Goal: Task Accomplishment & Management: Complete application form

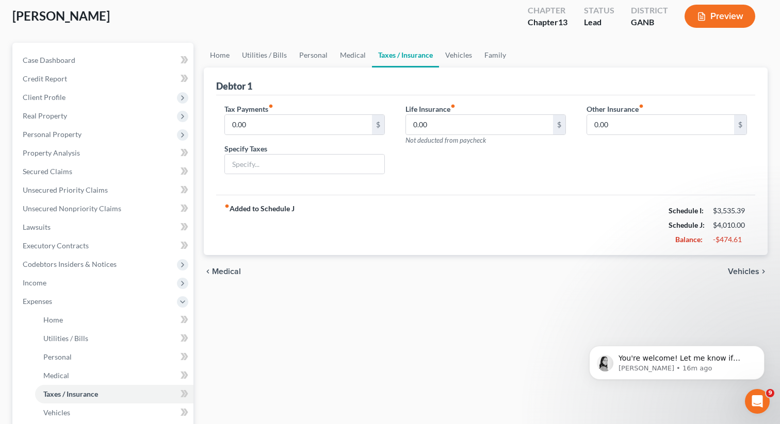
scroll to position [66, 0]
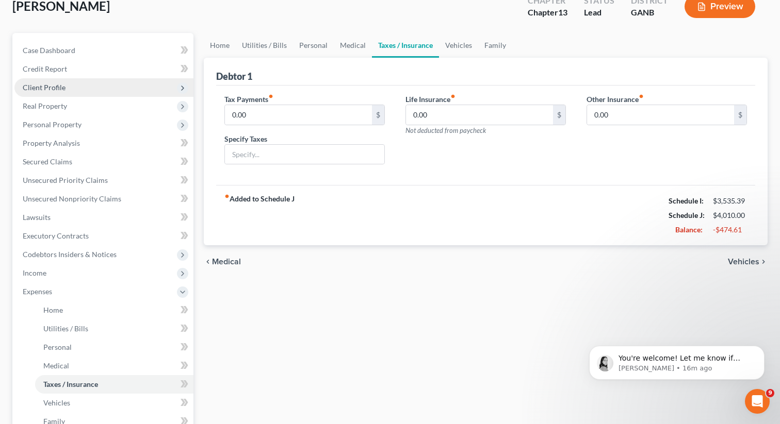
click at [84, 89] on span "Client Profile" at bounding box center [103, 87] width 179 height 19
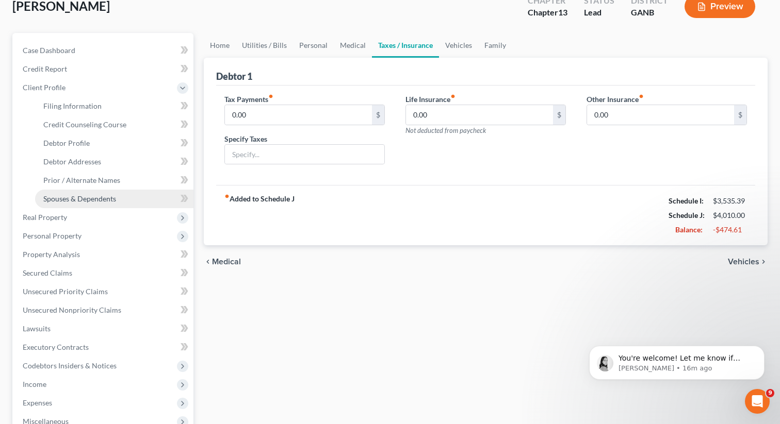
click at [111, 198] on span "Spouses & Dependents" at bounding box center [79, 198] width 73 height 9
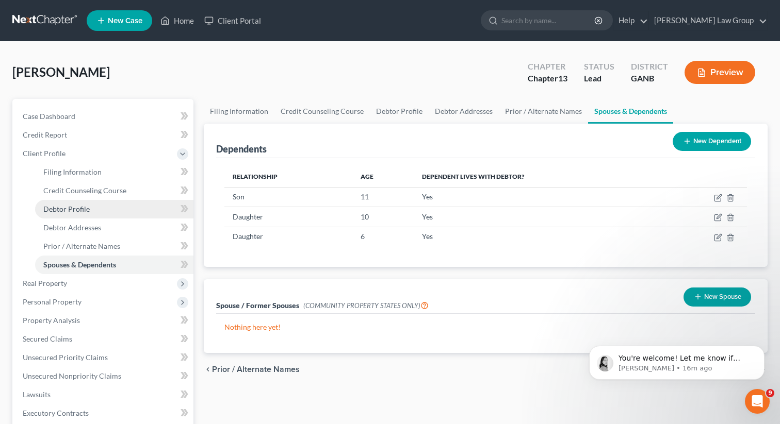
click at [95, 210] on link "Debtor Profile" at bounding box center [114, 209] width 158 height 19
select select "2"
select select "3"
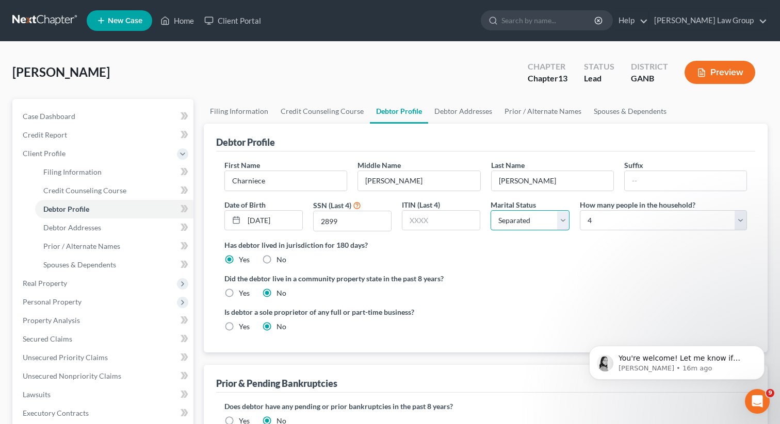
click at [532, 224] on select "Select Single Married Separated Divorced Widowed" at bounding box center [530, 220] width 78 height 21
select select "1"
click at [491, 210] on select "Select Single Married Separated Divorced Widowed" at bounding box center [530, 220] width 78 height 21
click at [540, 253] on div "Has debtor lived in jurisdiction for 180 days? Yes No Debtor must reside in jur…" at bounding box center [485, 252] width 522 height 25
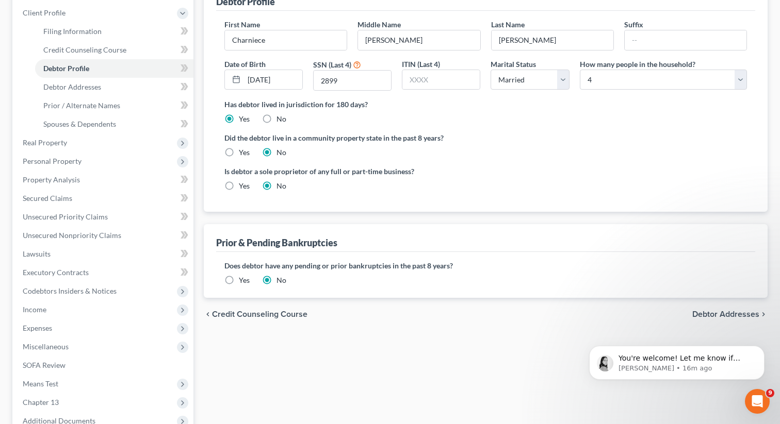
scroll to position [143, 0]
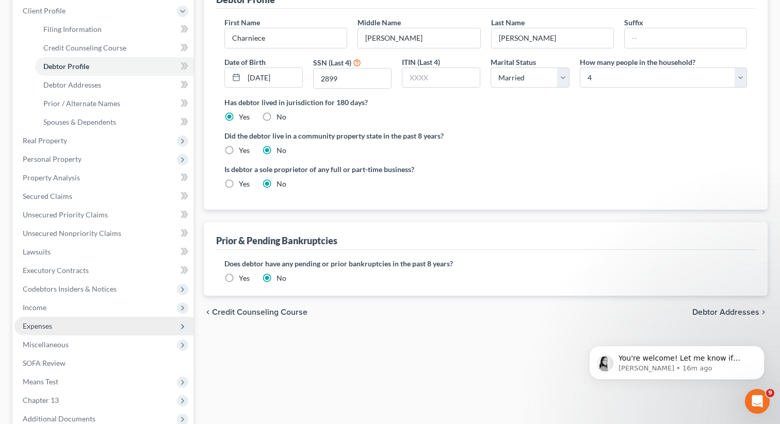
click at [42, 326] on span "Expenses" at bounding box center [37, 326] width 29 height 9
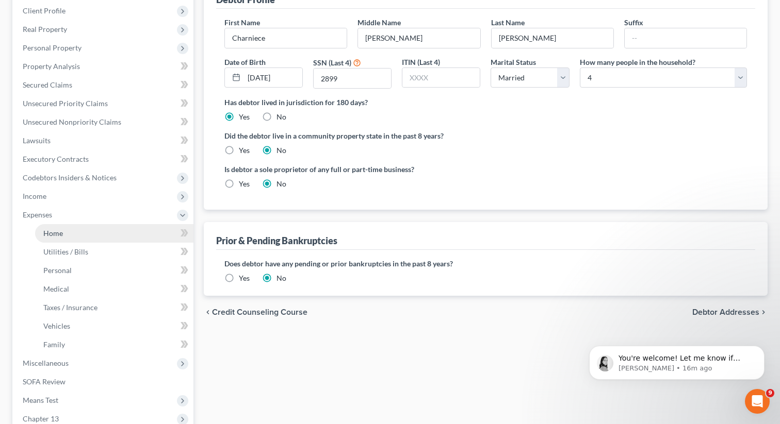
click at [55, 234] on span "Home" at bounding box center [53, 233] width 20 height 9
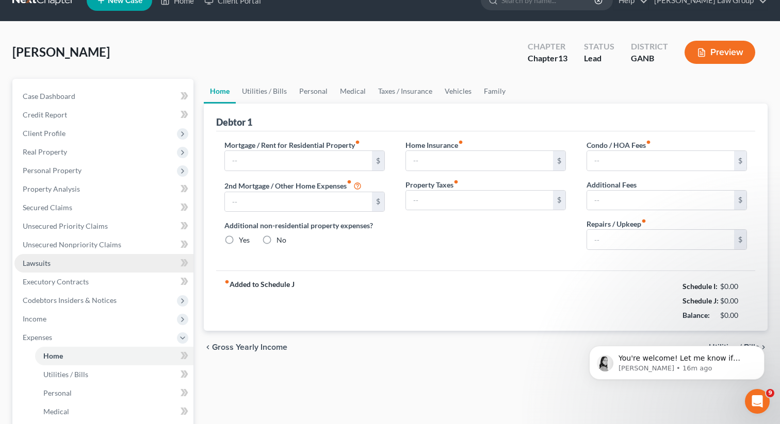
type input "2,200.00"
type input "0.00"
radio input "true"
type input "0.00"
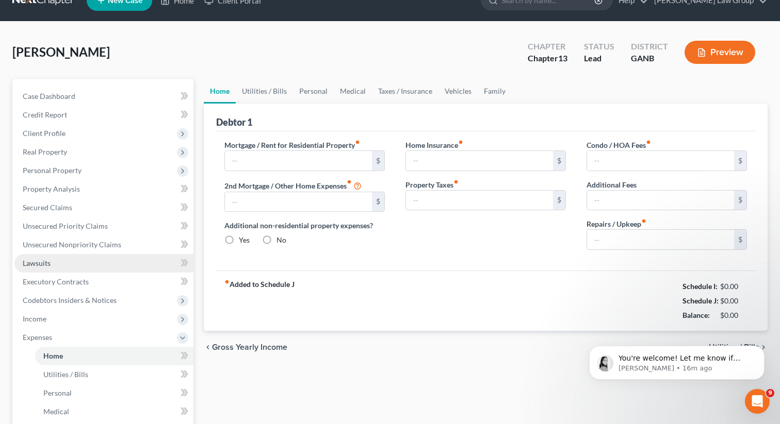
type input "0.00"
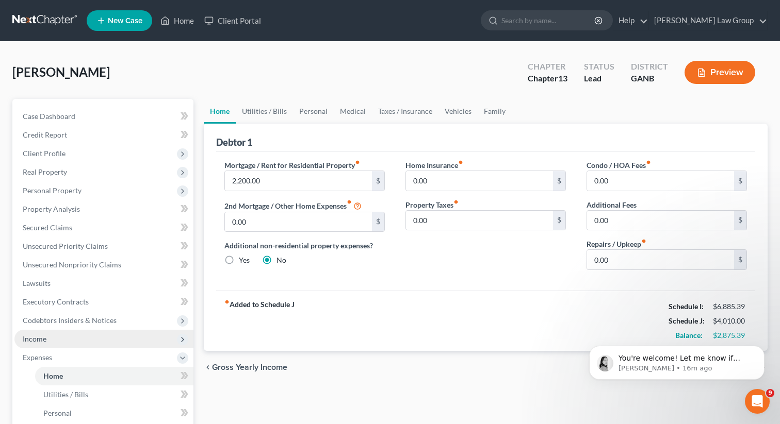
click at [41, 341] on span "Income" at bounding box center [35, 339] width 24 height 9
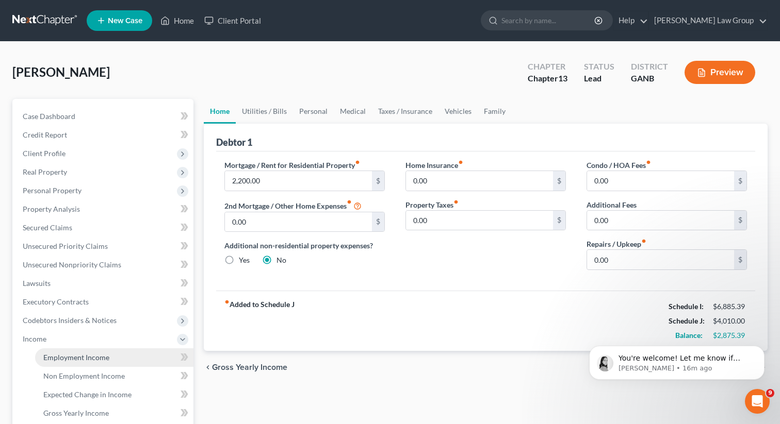
click at [67, 357] on span "Employment Income" at bounding box center [76, 357] width 66 height 9
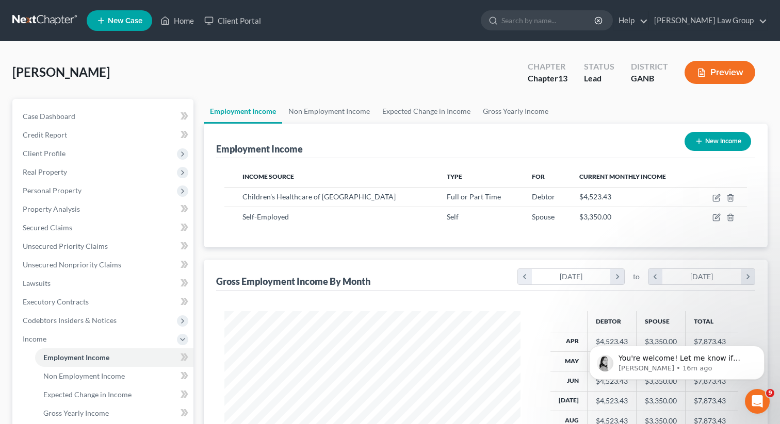
scroll to position [185, 317]
click at [730, 217] on icon "button" at bounding box center [730, 218] width 8 height 8
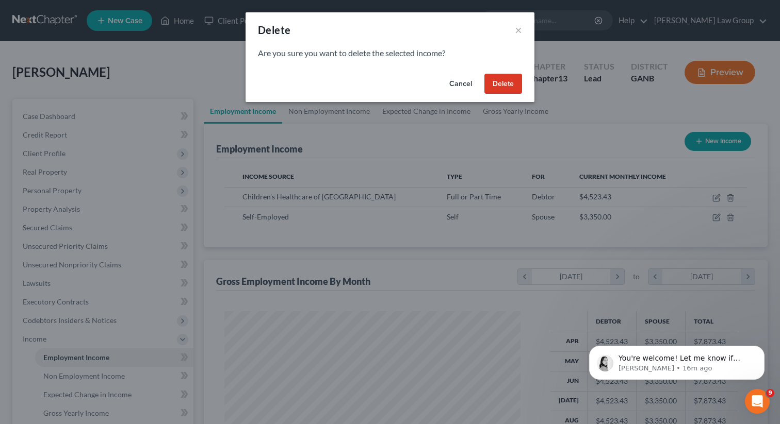
click at [498, 89] on button "Delete" at bounding box center [503, 84] width 38 height 21
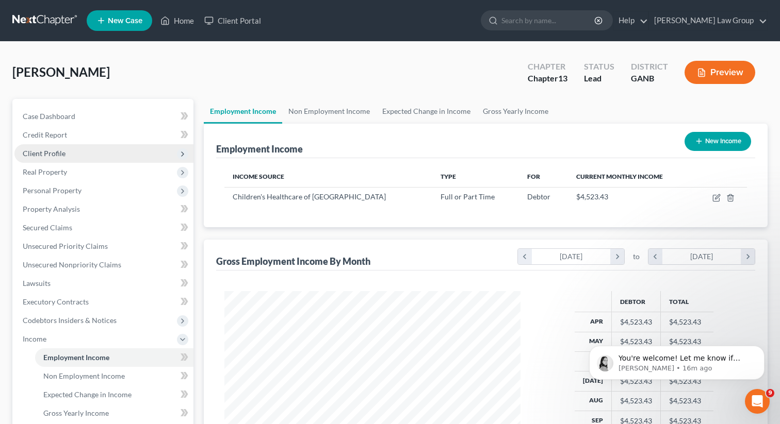
click at [62, 155] on span "Client Profile" at bounding box center [44, 153] width 43 height 9
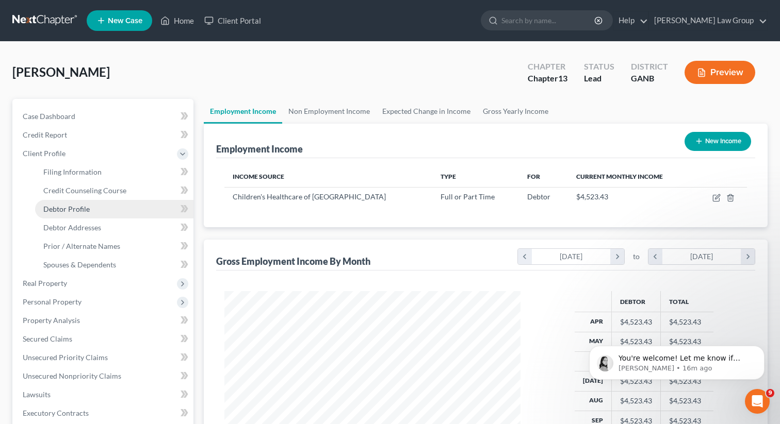
click at [83, 208] on span "Debtor Profile" at bounding box center [66, 209] width 46 height 9
select select "1"
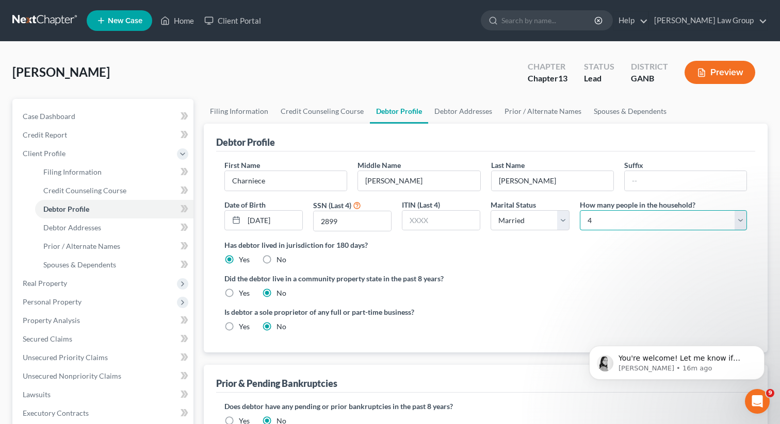
click at [596, 217] on select "Select 1 2 3 4 5 6 7 8 9 10 11 12 13 14 15 16 17 18 19 20" at bounding box center [663, 220] width 167 height 21
select select "2"
click at [580, 210] on select "Select 1 2 3 4 5 6 7 8 9 10 11 12 13 14 15 16 17 18 19 20" at bounding box center [663, 220] width 167 height 21
click at [528, 222] on select "Select Single Married Separated Divorced Widowed" at bounding box center [530, 220] width 78 height 21
select select "2"
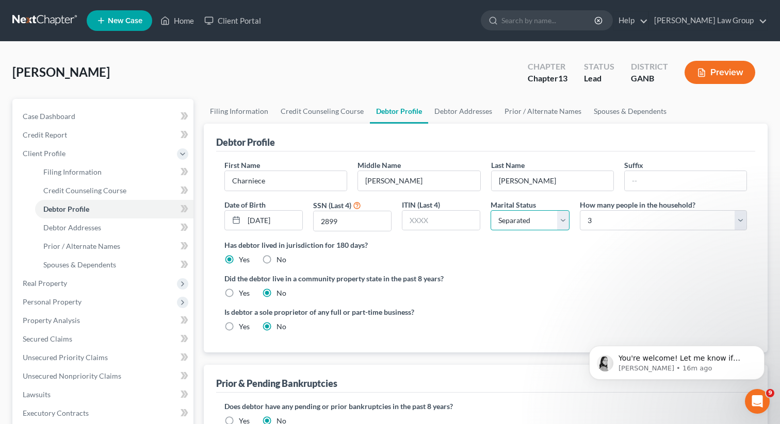
click at [491, 210] on select "Select Single Married Separated Divorced Widowed" at bounding box center [530, 220] width 78 height 21
click at [524, 269] on ng-include "First Name [PERSON_NAME] Middle Name [PERSON_NAME] Last Name [PERSON_NAME] Suff…" at bounding box center [485, 250] width 522 height 181
click at [596, 126] on div "Debtor Profile" at bounding box center [485, 138] width 539 height 28
click at [601, 108] on link "Spouses & Dependents" at bounding box center [629, 111] width 85 height 25
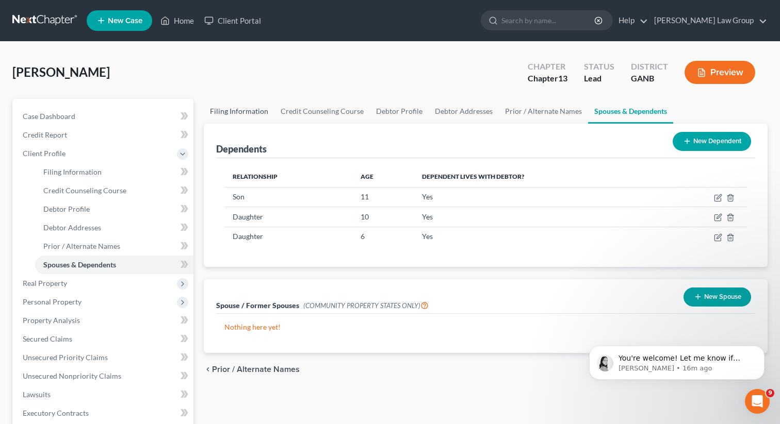
click at [233, 115] on link "Filing Information" at bounding box center [239, 111] width 71 height 25
select select "1"
select select "0"
select select "3"
select select "19"
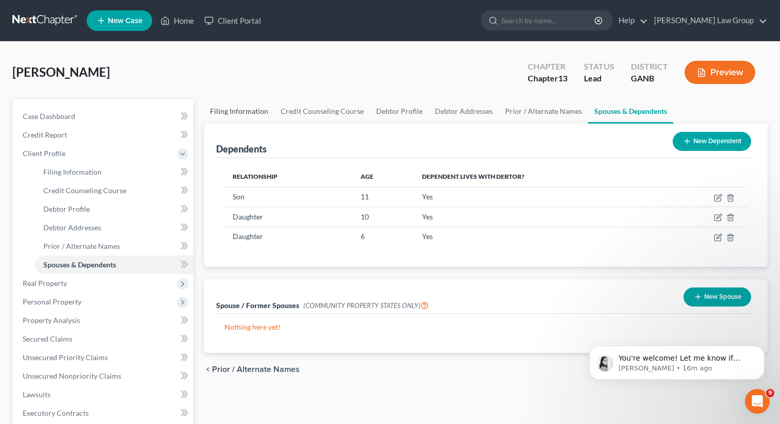
select select "0"
select select "10"
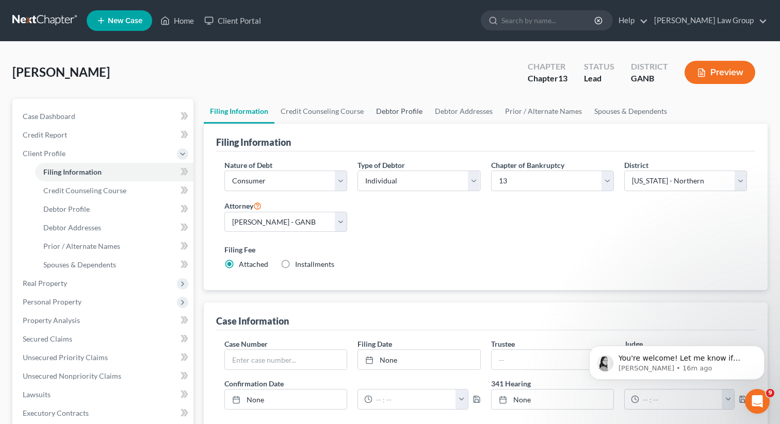
click at [374, 116] on link "Debtor Profile" at bounding box center [399, 111] width 59 height 25
select select "2"
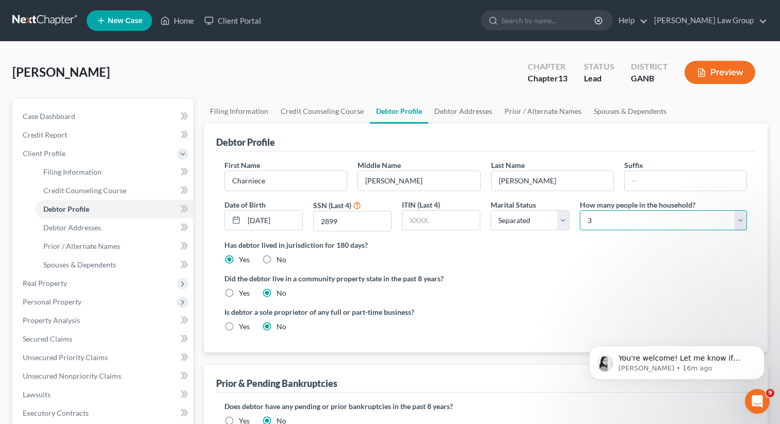
click at [638, 219] on select "Select 1 2 3 4 5 6 7 8 9 10 11 12 13 14 15 16 17 18 19 20" at bounding box center [663, 220] width 167 height 21
select select "3"
click at [580, 210] on select "Select 1 2 3 4 5 6 7 8 9 10 11 12 13 14 15 16 17 18 19 20" at bounding box center [663, 220] width 167 height 21
click at [538, 284] on div "Did the debtor live in a community property state in the past 8 years? Yes No" at bounding box center [485, 285] width 522 height 25
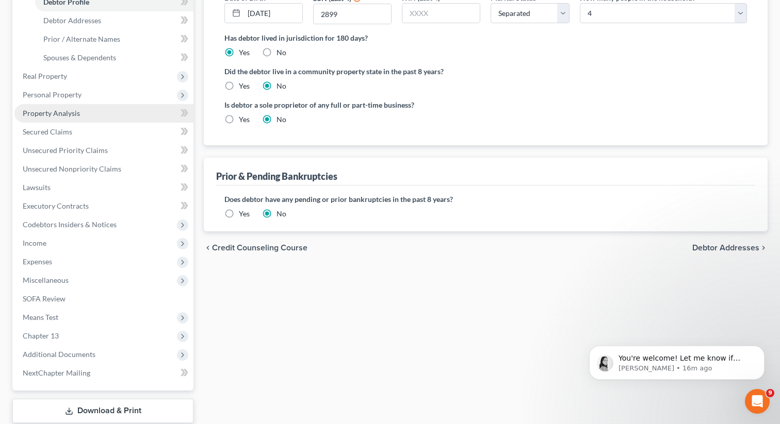
scroll to position [214, 0]
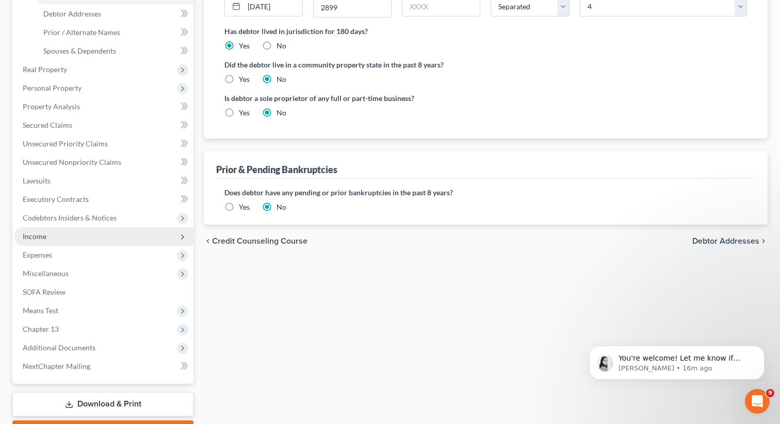
click at [76, 234] on span "Income" at bounding box center [103, 236] width 179 height 19
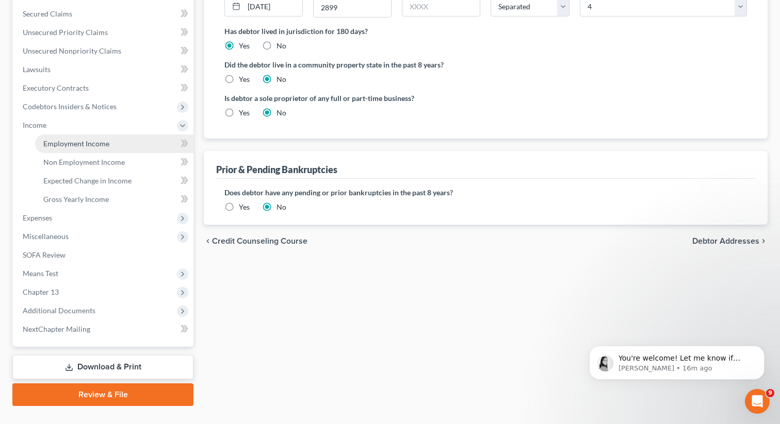
click at [102, 141] on span "Employment Income" at bounding box center [76, 143] width 66 height 9
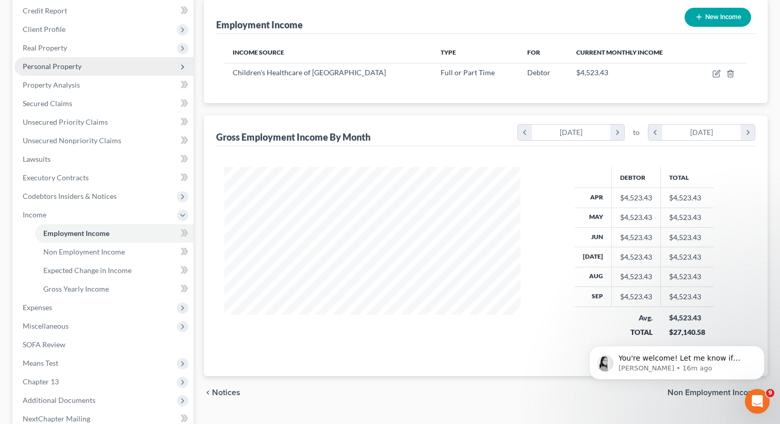
scroll to position [172, 0]
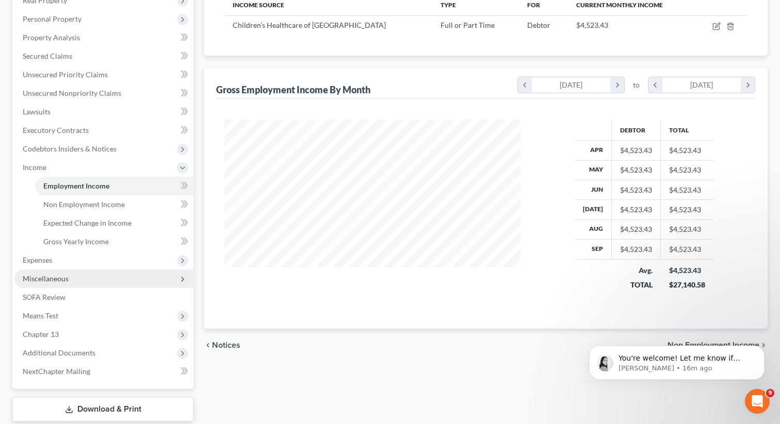
click at [51, 271] on span "Miscellaneous" at bounding box center [103, 279] width 179 height 19
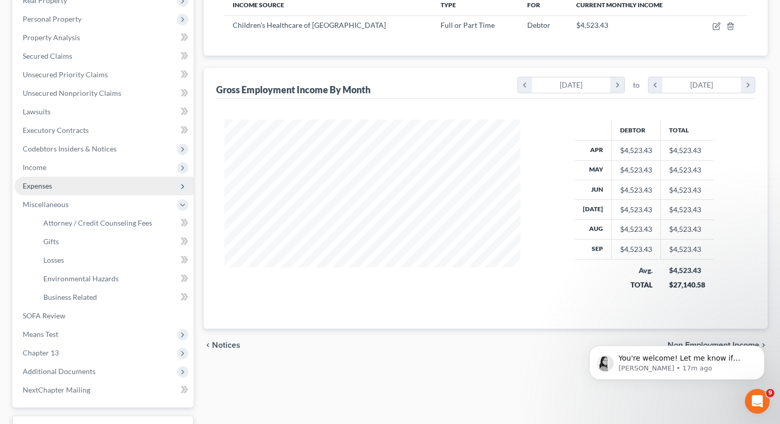
click at [38, 186] on span "Expenses" at bounding box center [37, 186] width 29 height 9
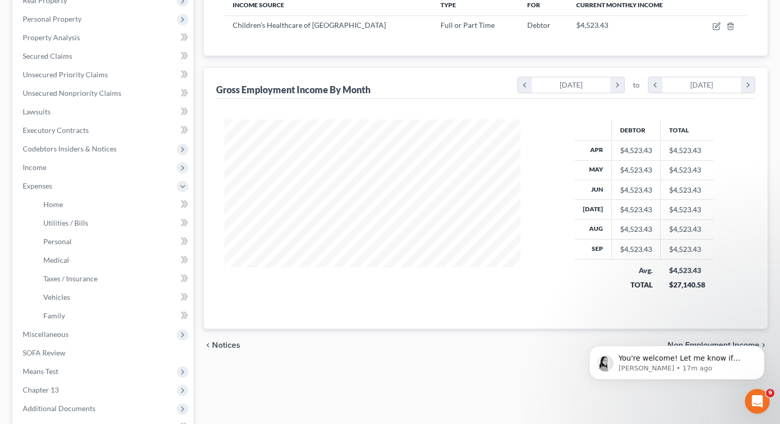
click at [108, 214] on li "Utilities / Bills" at bounding box center [114, 223] width 158 height 19
click at [107, 204] on link "Home" at bounding box center [114, 204] width 158 height 19
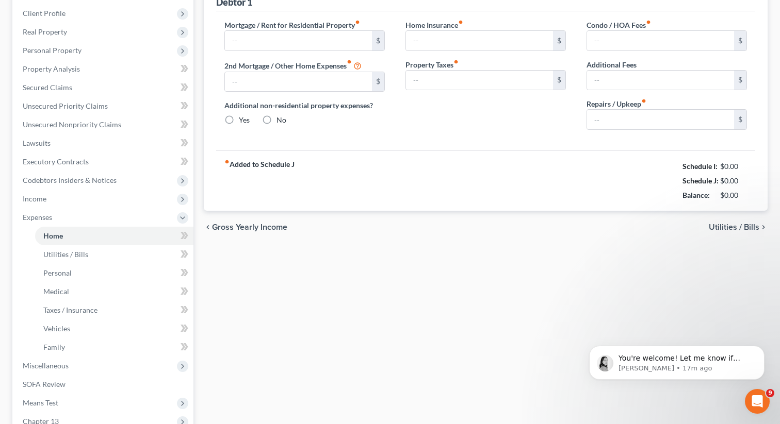
type input "2,200.00"
type input "0.00"
radio input "true"
type input "0.00"
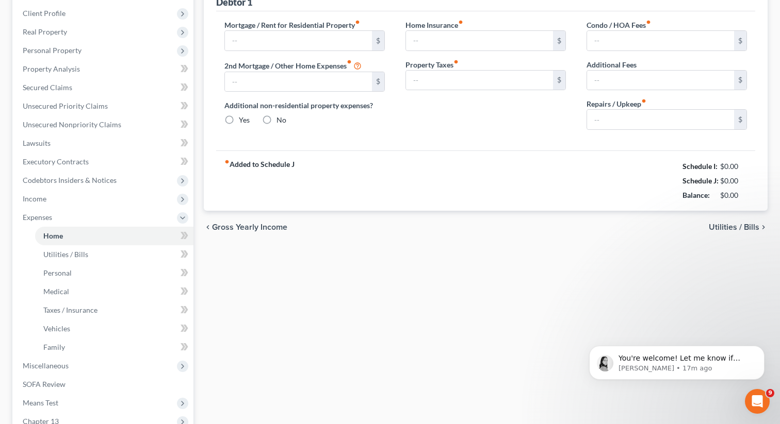
type input "0.00"
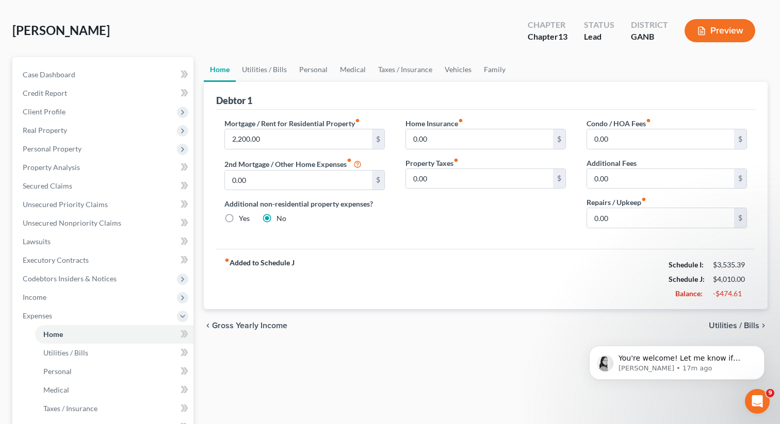
scroll to position [38, 0]
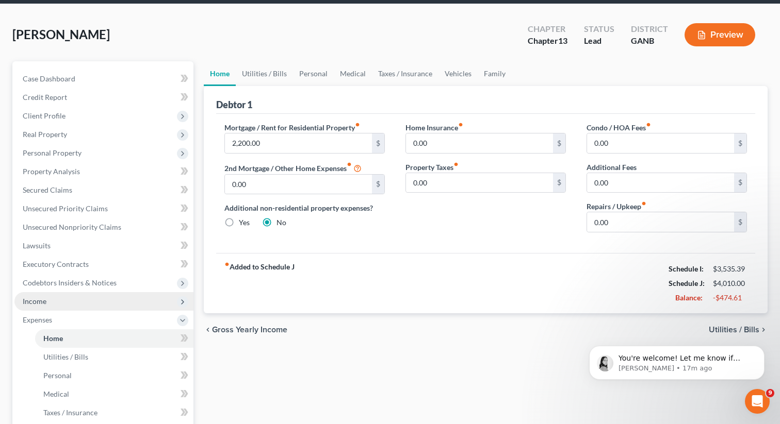
click at [54, 302] on span "Income" at bounding box center [103, 301] width 179 height 19
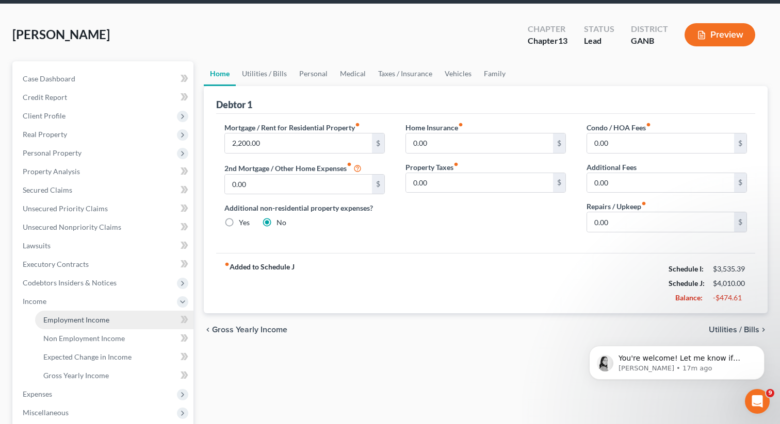
click at [76, 318] on span "Employment Income" at bounding box center [76, 320] width 66 height 9
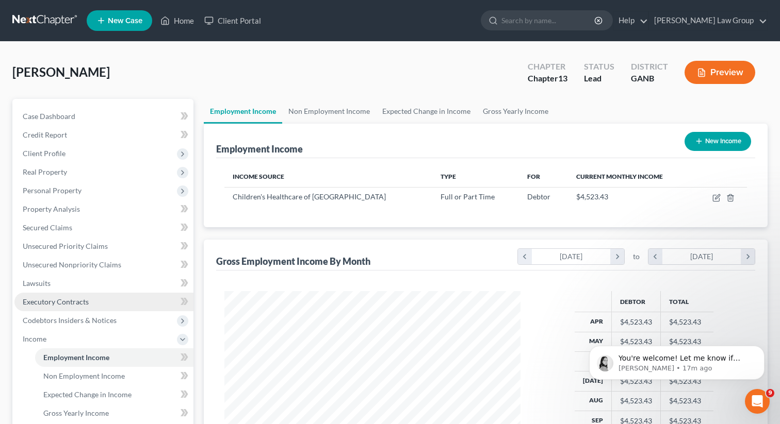
scroll to position [185, 317]
click at [314, 117] on link "Non Employment Income" at bounding box center [329, 111] width 94 height 25
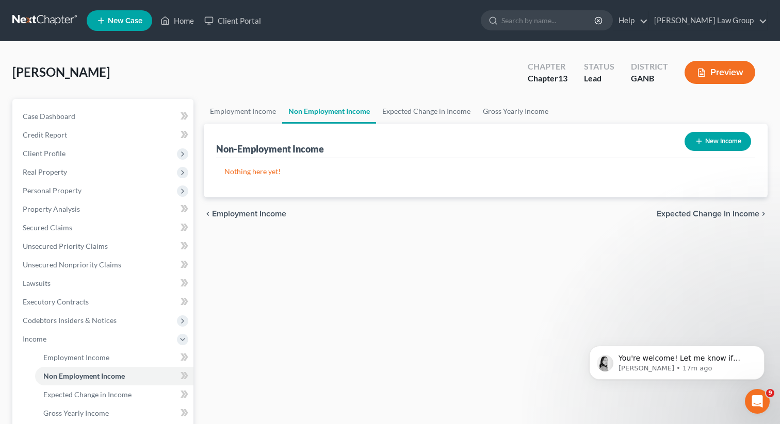
click at [721, 157] on div "Non-Employment Income New Income" at bounding box center [485, 141] width 539 height 35
click at [711, 139] on button "New Income" at bounding box center [717, 141] width 67 height 19
select select "0"
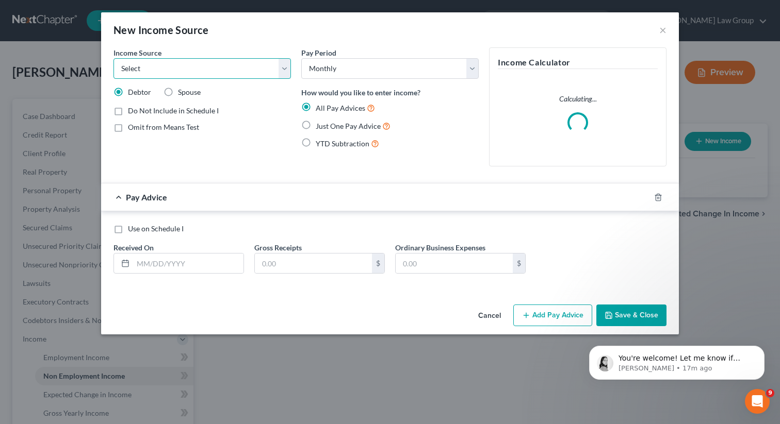
click at [197, 76] on select "Select Unemployment Disability (from employer) Pension Retirement Social Securi…" at bounding box center [201, 68] width 177 height 21
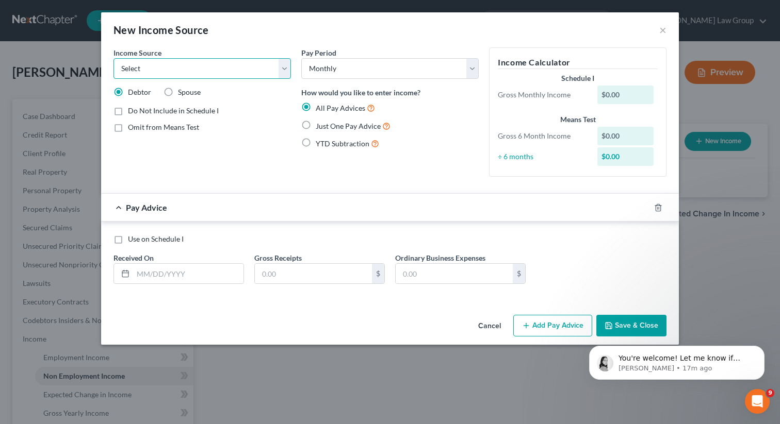
select select "8"
click at [113, 58] on select "Select Unemployment Disability (from employer) Pension Retirement Social Securi…" at bounding box center [201, 68] width 177 height 21
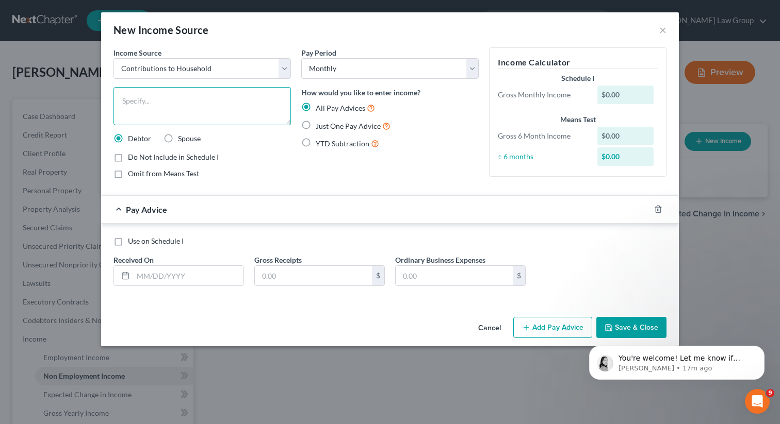
click at [137, 102] on textarea at bounding box center [201, 106] width 177 height 38
click at [316, 121] on label "Just One Pay Advice" at bounding box center [353, 126] width 75 height 12
click at [320, 121] on input "Just One Pay Advice" at bounding box center [323, 123] width 7 height 7
radio input "true"
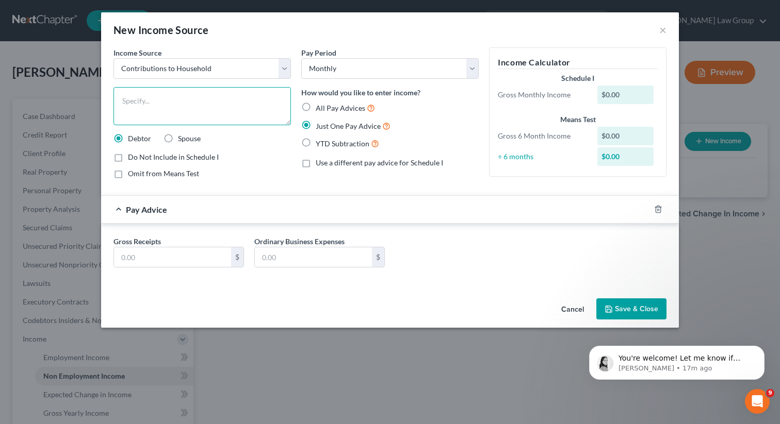
click at [228, 104] on textarea at bounding box center [201, 106] width 177 height 38
type textarea "Ex contribution to household/children"
click at [201, 256] on input "text" at bounding box center [172, 258] width 117 height 20
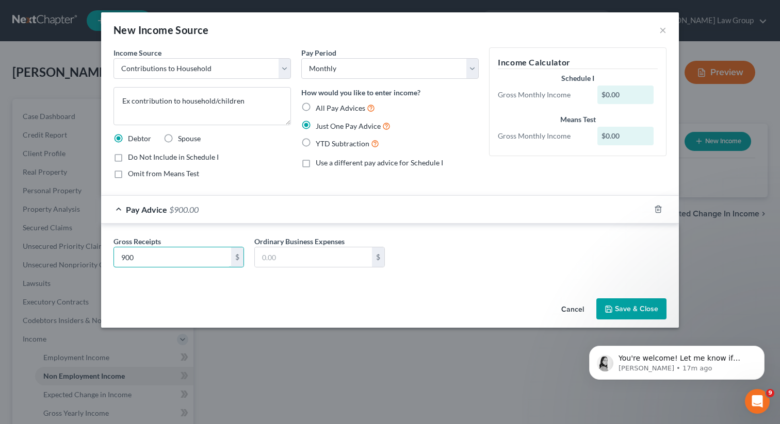
type input "900"
click at [622, 313] on button "Save & Close" at bounding box center [631, 310] width 70 height 22
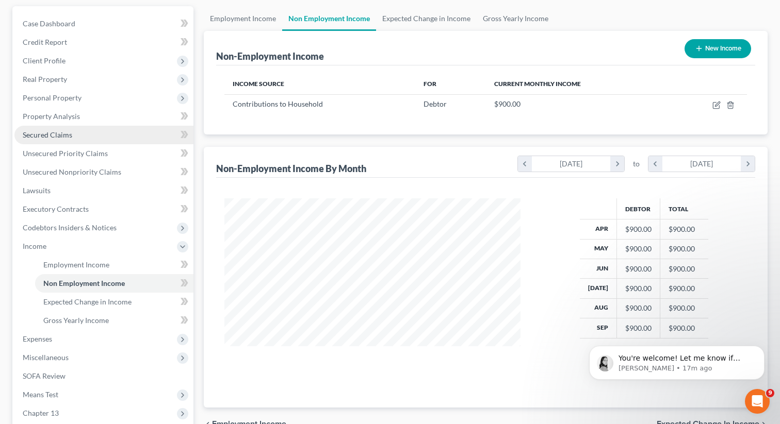
scroll to position [135, 0]
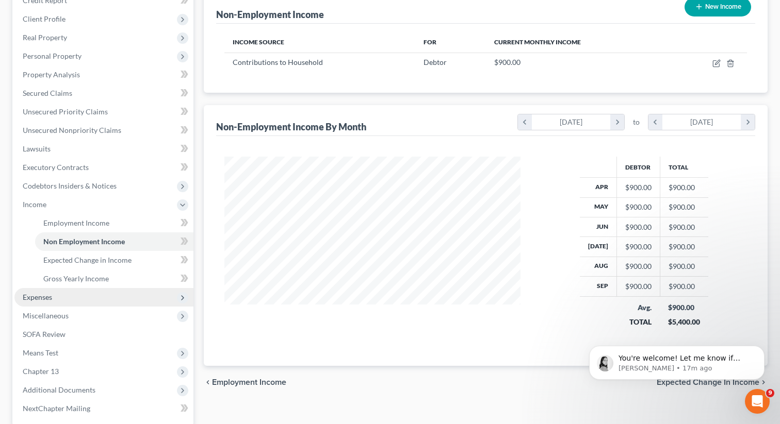
click at [57, 299] on span "Expenses" at bounding box center [103, 297] width 179 height 19
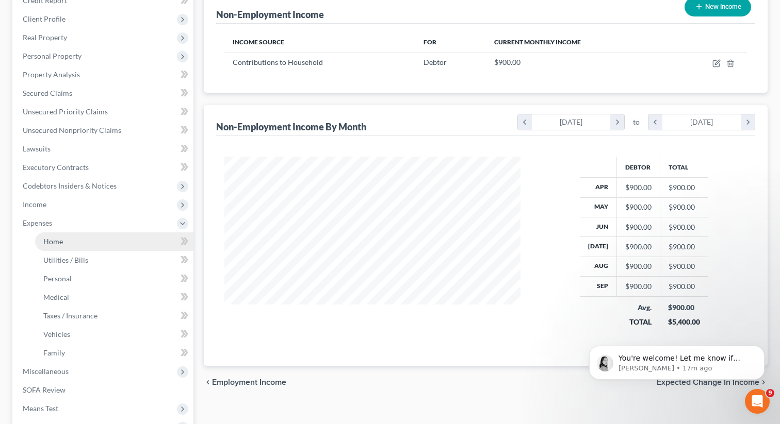
click at [60, 247] on link "Home" at bounding box center [114, 242] width 158 height 19
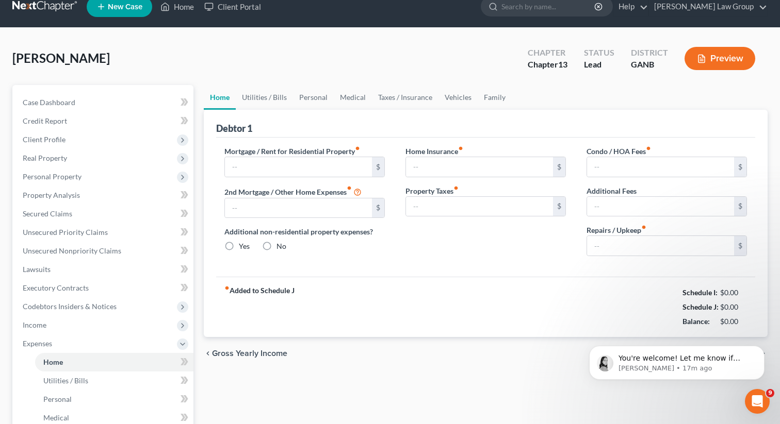
scroll to position [1, 0]
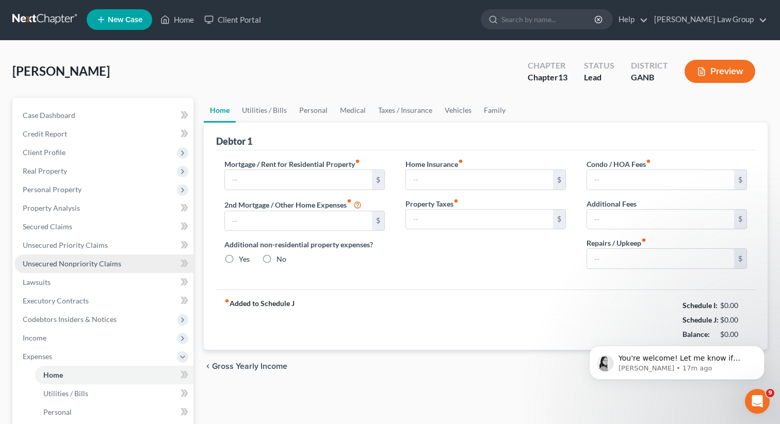
type input "2,200.00"
type input "0.00"
radio input "true"
type input "0.00"
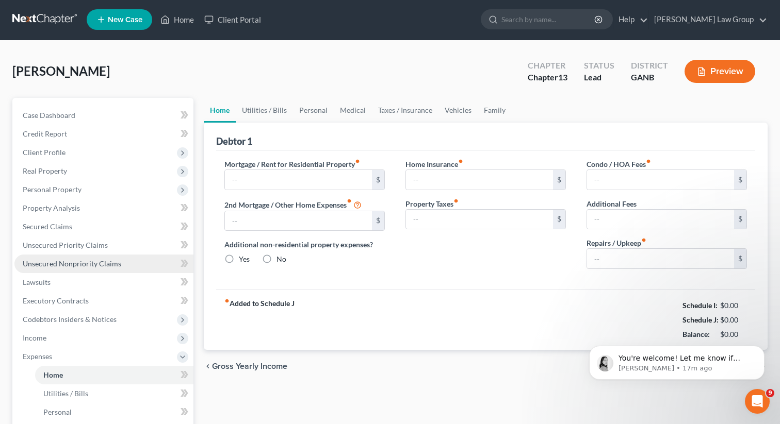
type input "0.00"
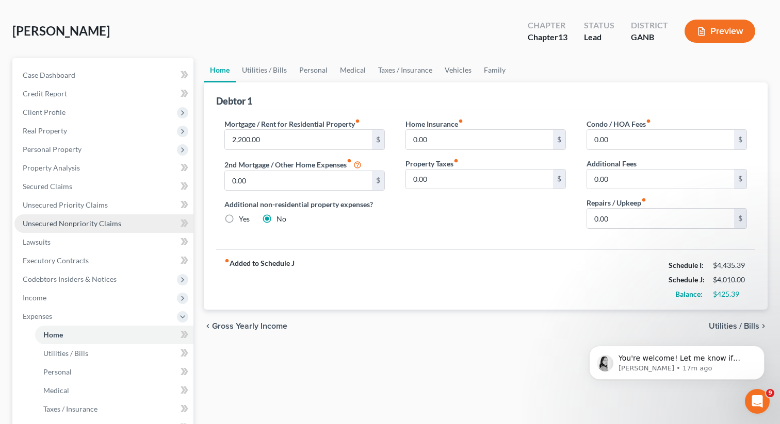
scroll to position [27, 0]
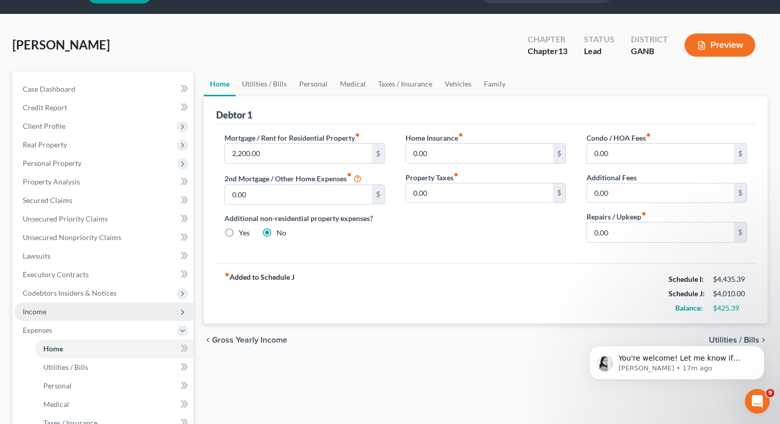
click at [50, 312] on span "Income" at bounding box center [103, 312] width 179 height 19
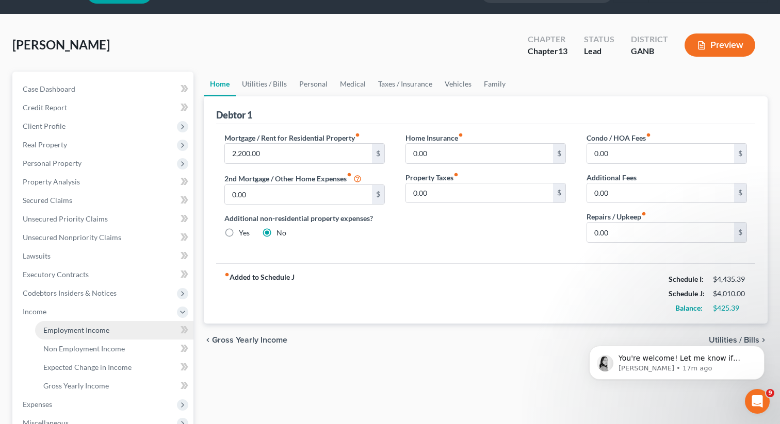
click at [61, 330] on span "Employment Income" at bounding box center [76, 330] width 66 height 9
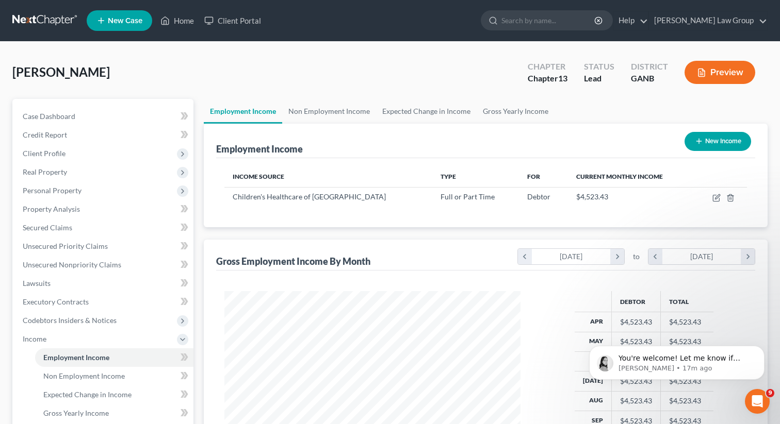
scroll to position [185, 317]
click at [303, 109] on link "Non Employment Income" at bounding box center [329, 111] width 94 height 25
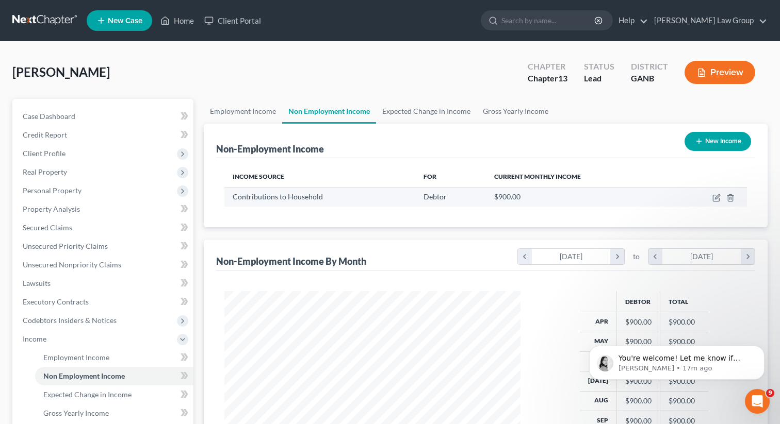
scroll to position [185, 317]
click at [720, 192] on td at bounding box center [709, 197] width 76 height 20
click at [716, 197] on icon "button" at bounding box center [717, 196] width 5 height 5
select select "8"
select select "0"
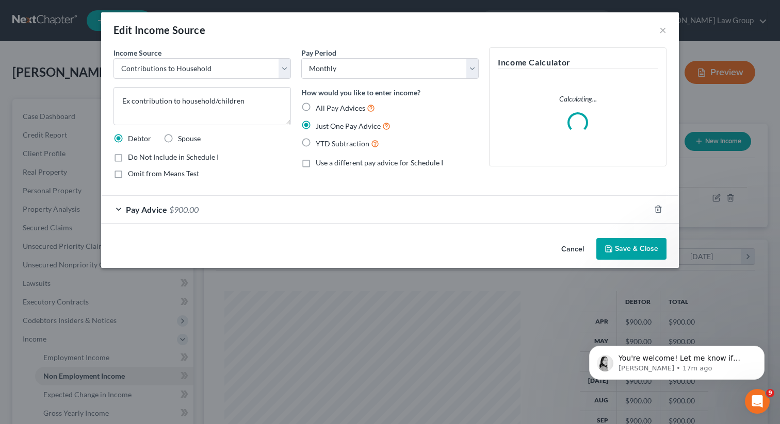
click at [157, 200] on div "Pay Advice $900.00" at bounding box center [375, 209] width 549 height 27
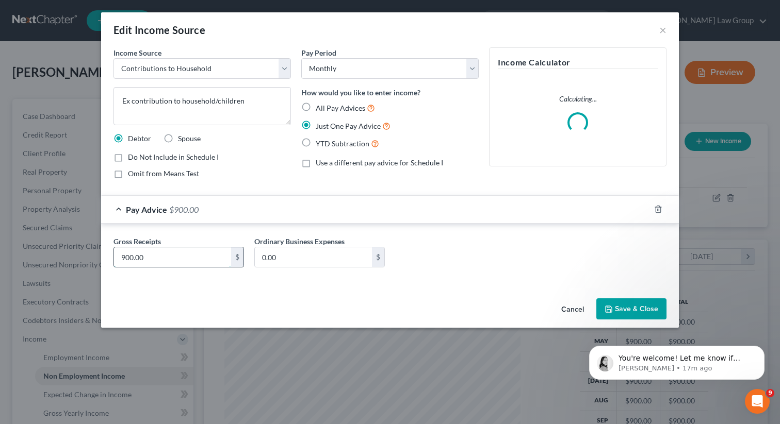
click at [153, 263] on input "900.00" at bounding box center [172, 258] width 117 height 20
type input "800"
click at [439, 272] on div "Gross Receipts 800 $ Ordinary Business Expenses 0.00 $" at bounding box center [389, 256] width 563 height 40
click at [599, 315] on button "Save & Close" at bounding box center [631, 310] width 70 height 22
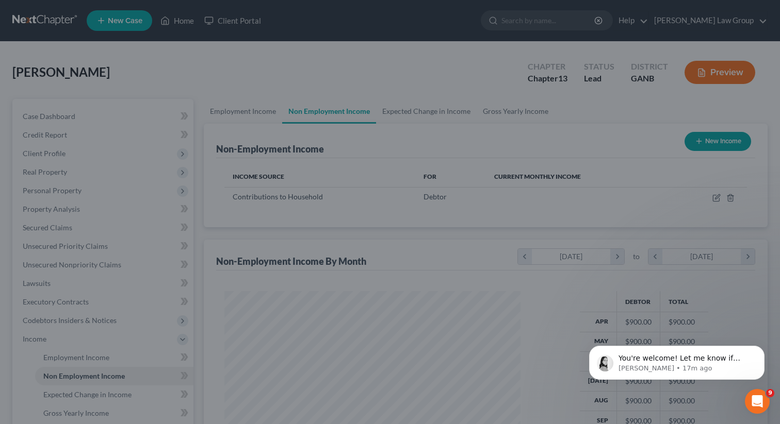
click at [623, 306] on div "Cancel Save & Close" at bounding box center [390, 293] width 502 height 29
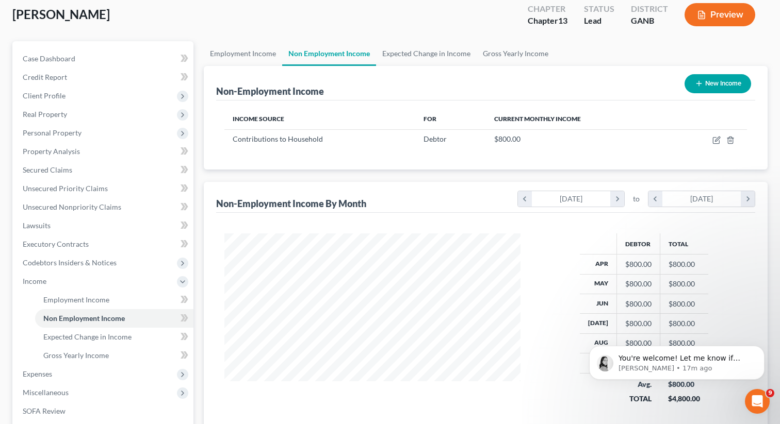
scroll to position [92, 0]
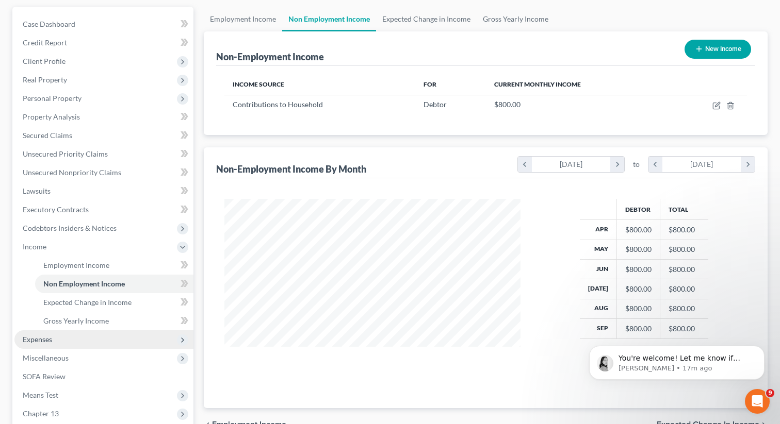
click at [132, 337] on span "Expenses" at bounding box center [103, 340] width 179 height 19
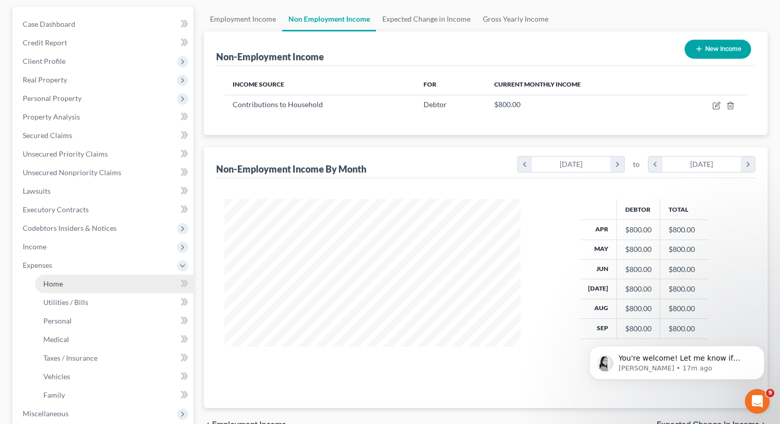
click at [104, 277] on link "Home" at bounding box center [114, 284] width 158 height 19
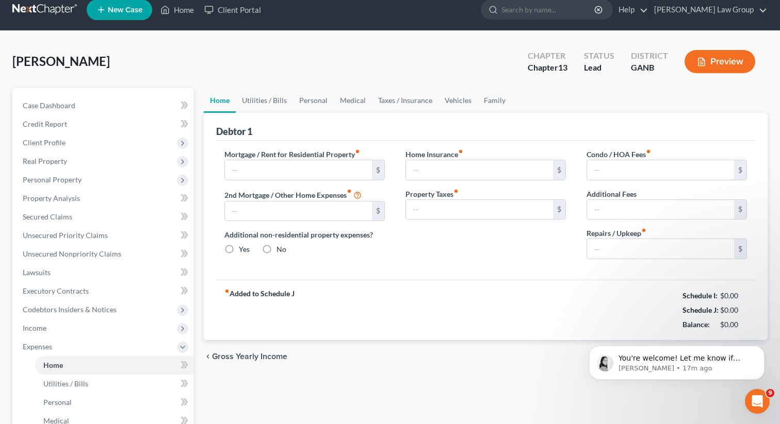
type input "2,200.00"
type input "0.00"
radio input "true"
type input "0.00"
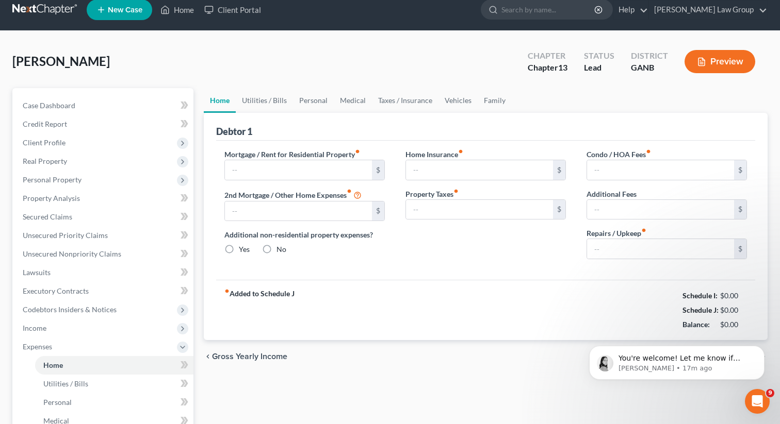
type input "0.00"
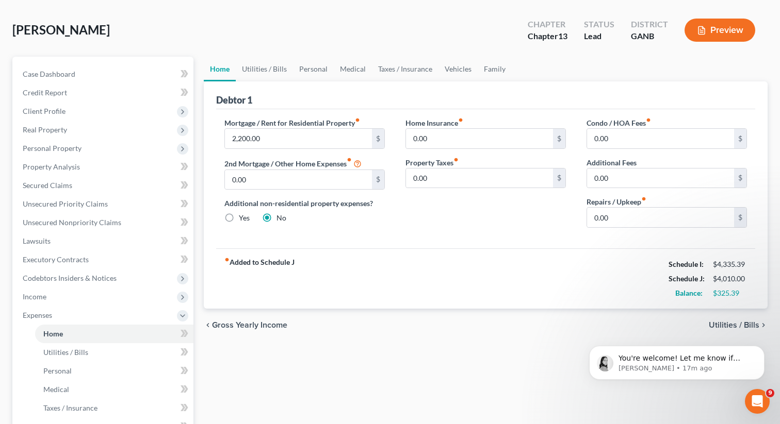
scroll to position [51, 0]
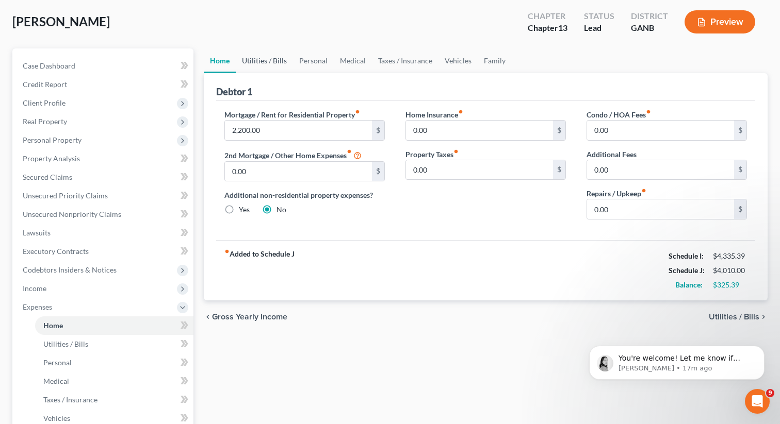
click at [267, 60] on link "Utilities / Bills" at bounding box center [264, 60] width 57 height 25
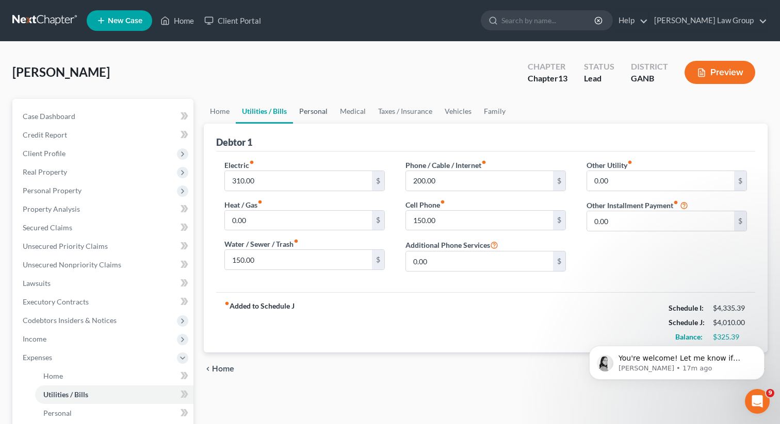
click at [323, 106] on link "Personal" at bounding box center [313, 111] width 41 height 25
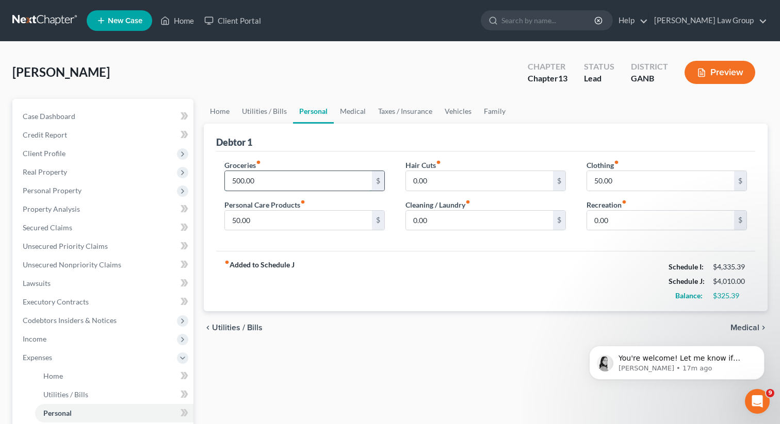
click at [250, 179] on input "500.00" at bounding box center [298, 181] width 147 height 20
click at [236, 181] on input "500.00" at bounding box center [298, 181] width 147 height 20
click at [238, 178] on input "500.00" at bounding box center [298, 181] width 147 height 20
click at [243, 181] on input "500.00" at bounding box center [298, 181] width 147 height 20
click at [239, 181] on input "500.00" at bounding box center [298, 181] width 147 height 20
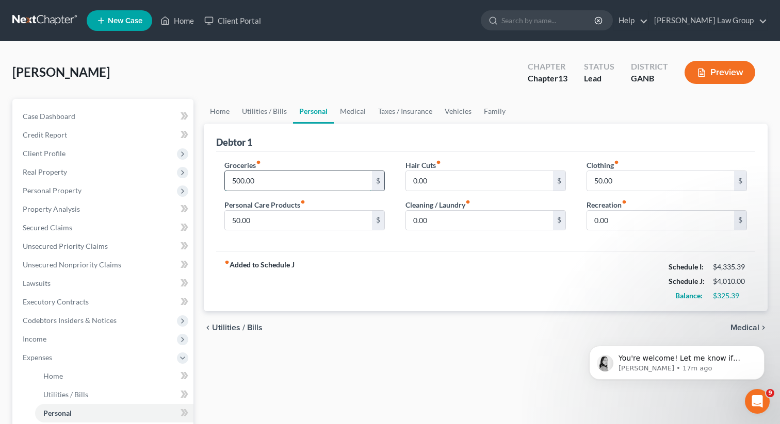
click at [244, 181] on input "500.00" at bounding box center [298, 181] width 147 height 20
drag, startPoint x: 246, startPoint y: 182, endPoint x: 237, endPoint y: 182, distance: 8.3
click at [237, 182] on input "500.00" at bounding box center [298, 181] width 147 height 20
type input "515.39"
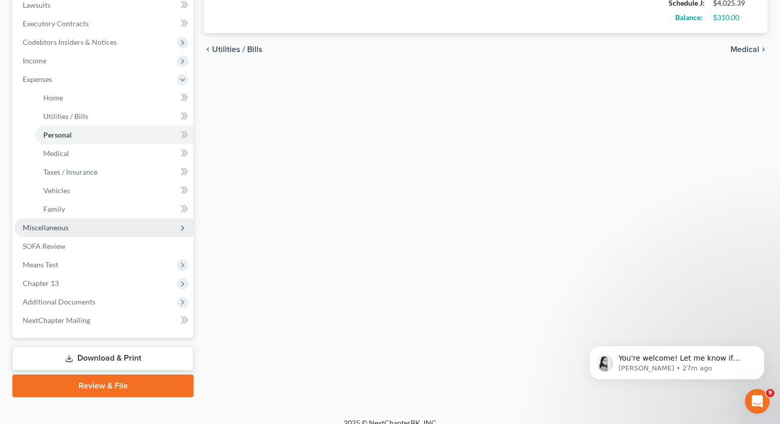
click at [68, 224] on span "Miscellaneous" at bounding box center [103, 228] width 179 height 19
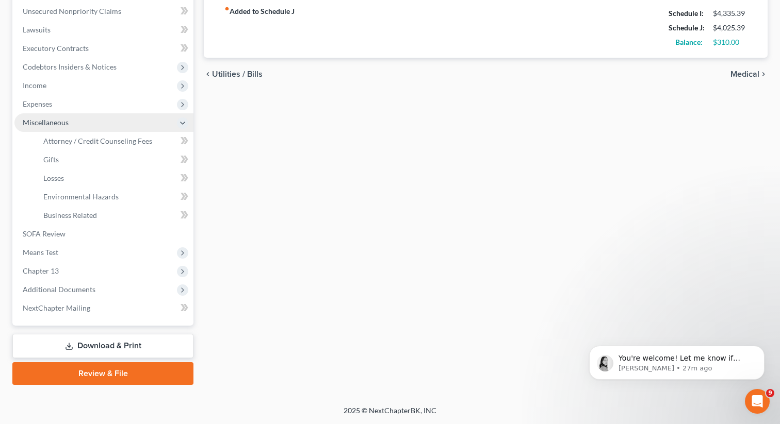
scroll to position [253, 0]
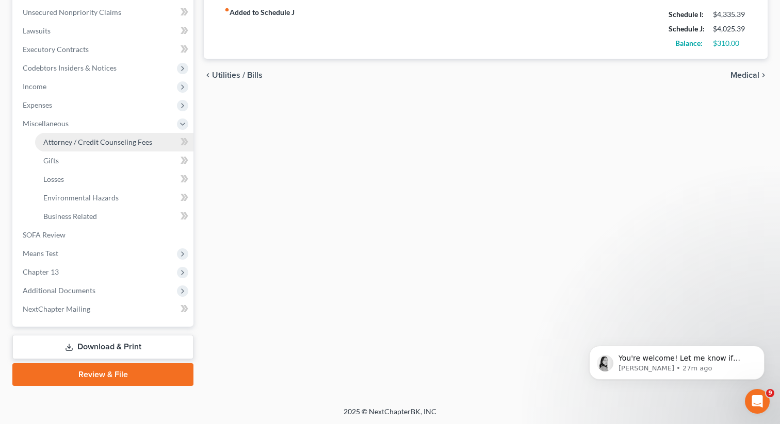
click at [91, 144] on span "Attorney / Credit Counseling Fees" at bounding box center [97, 142] width 109 height 9
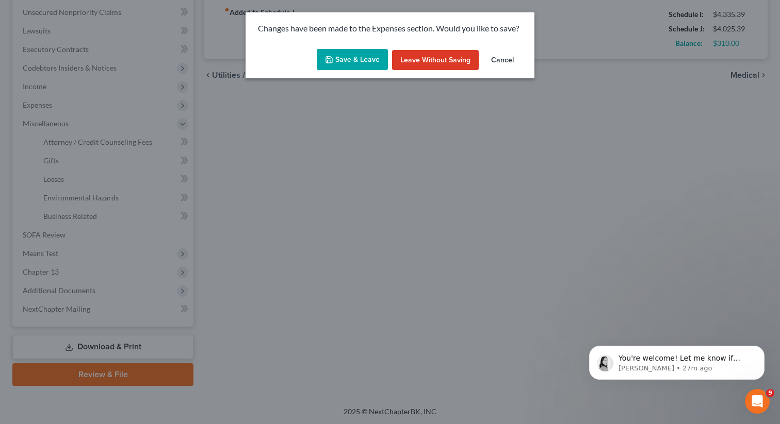
click at [356, 61] on button "Save & Leave" at bounding box center [352, 60] width 71 height 22
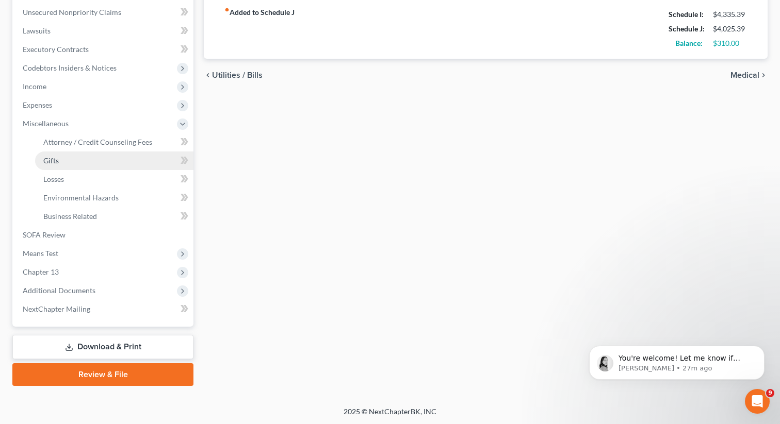
select select "1"
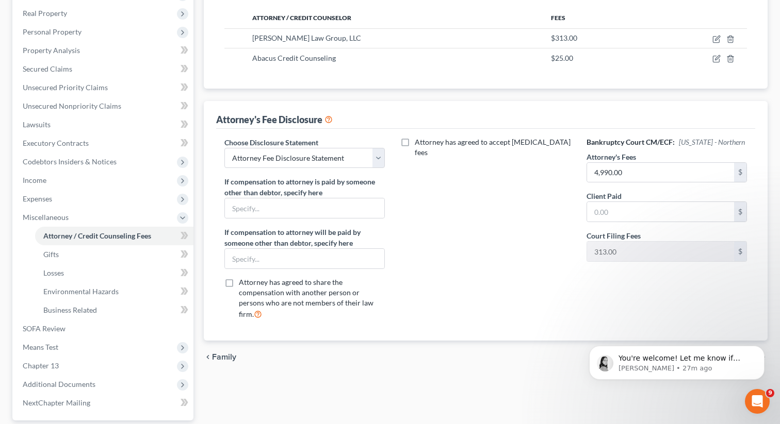
scroll to position [253, 0]
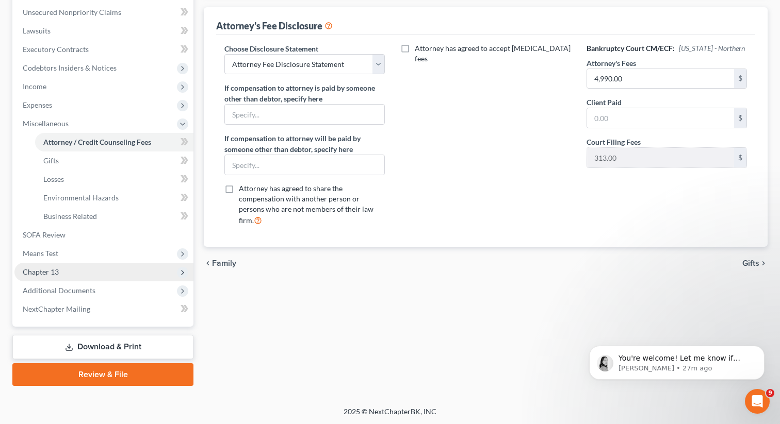
click at [67, 266] on span "Chapter 13" at bounding box center [103, 272] width 179 height 19
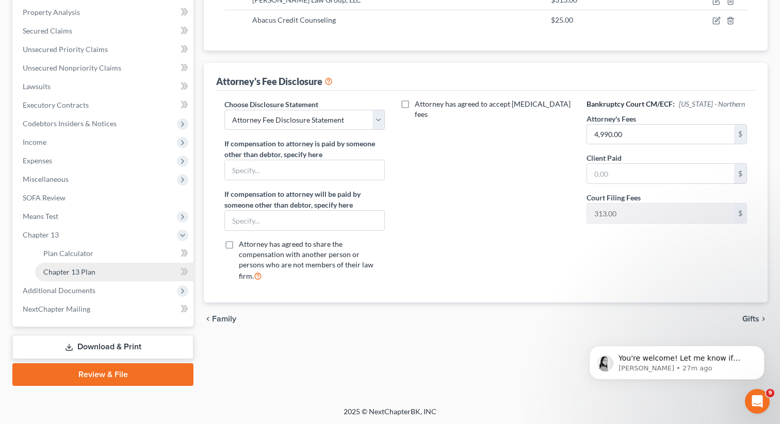
click at [84, 273] on span "Chapter 13 Plan" at bounding box center [69, 272] width 52 height 9
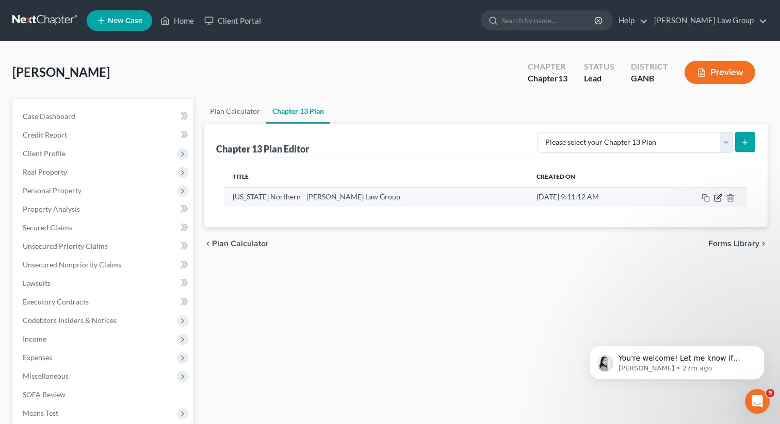
click at [716, 197] on icon "button" at bounding box center [718, 198] width 8 height 8
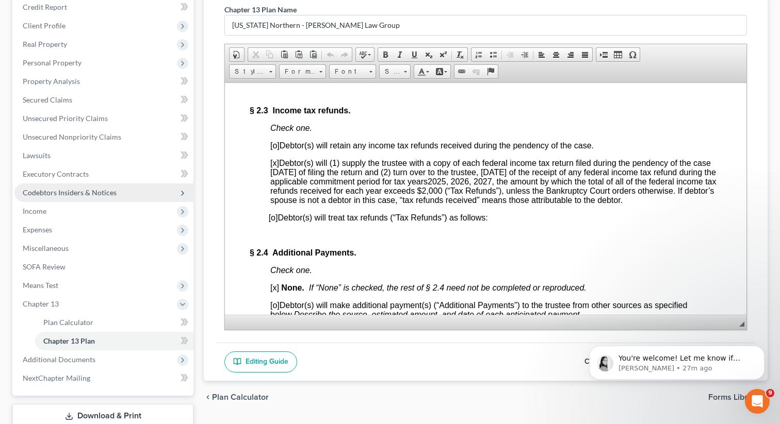
scroll to position [197, 0]
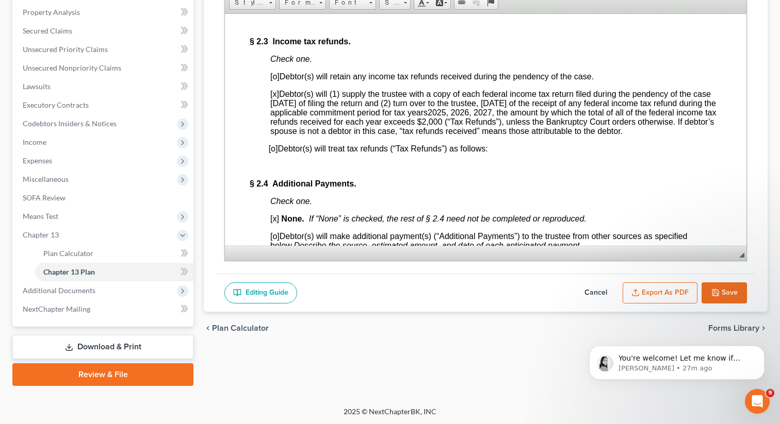
click at [66, 350] on icon at bounding box center [69, 350] width 6 height 2
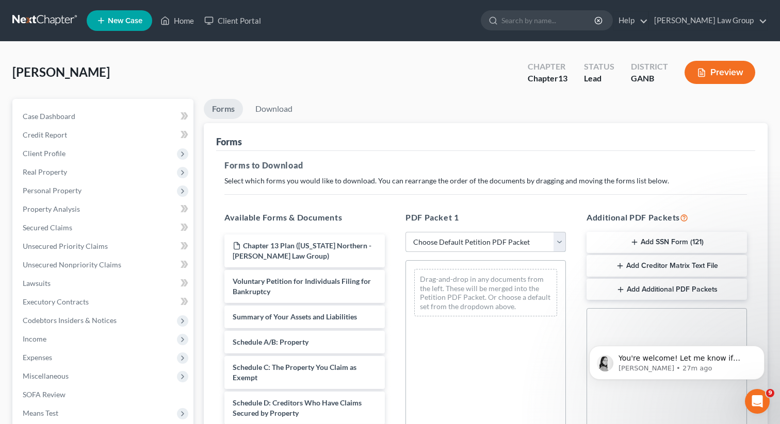
click at [485, 248] on select "Choose Default Petition PDF Packet Complete Bankruptcy Petition (all forms and …" at bounding box center [485, 242] width 160 height 21
select select "0"
click at [405, 232] on select "Choose Default Petition PDF Packet Complete Bankruptcy Petition (all forms and …" at bounding box center [485, 242] width 160 height 21
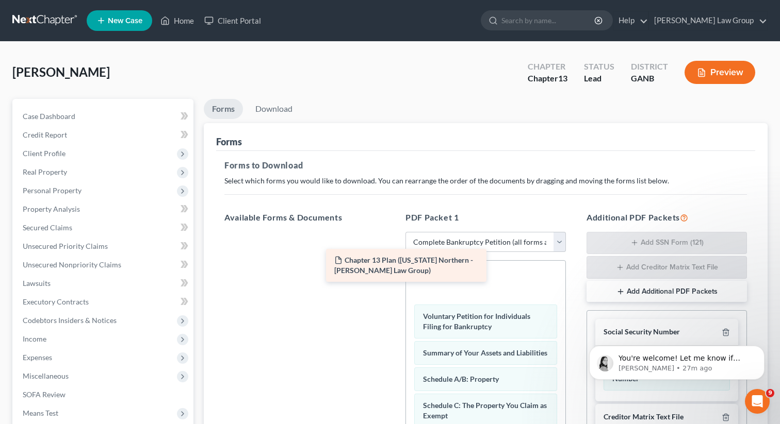
drag, startPoint x: 485, startPoint y: 248, endPoint x: 438, endPoint y: 267, distance: 50.9
click at [393, 232] on div "Chapter 13 Plan ([US_STATE] Northern - [PERSON_NAME] Law Group) Chapter 13 Plan…" at bounding box center [304, 232] width 177 height 0
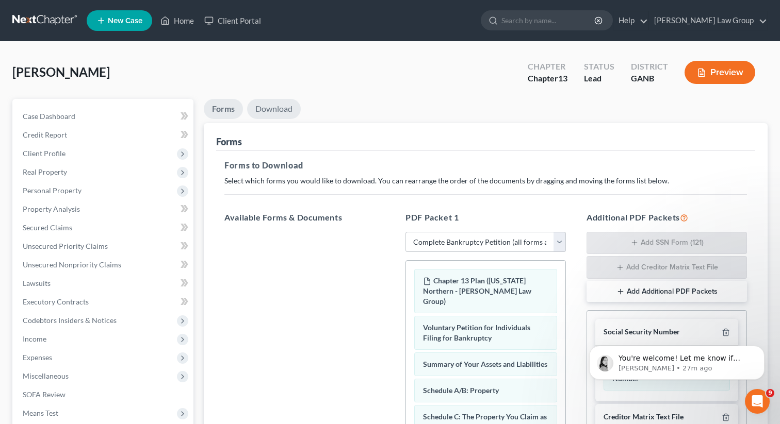
click at [279, 109] on link "Download" at bounding box center [274, 109] width 54 height 20
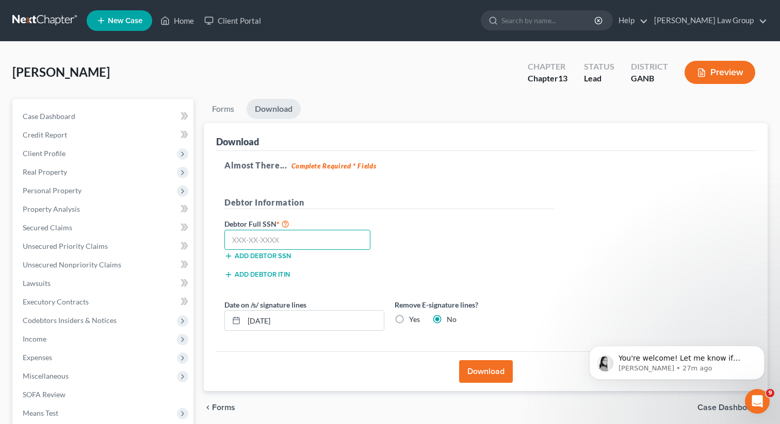
click at [251, 243] on input "text" at bounding box center [297, 240] width 146 height 21
type input "340-86-2899"
click at [480, 372] on button "Download" at bounding box center [486, 372] width 54 height 23
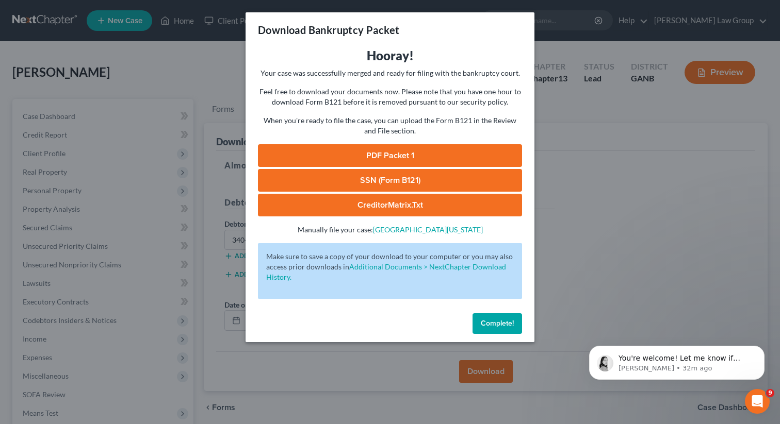
click at [394, 152] on link "PDF Packet 1" at bounding box center [390, 155] width 264 height 23
click at [401, 185] on link "SSN (Form B121)" at bounding box center [390, 180] width 264 height 23
click at [493, 323] on span "Complete!" at bounding box center [497, 323] width 33 height 9
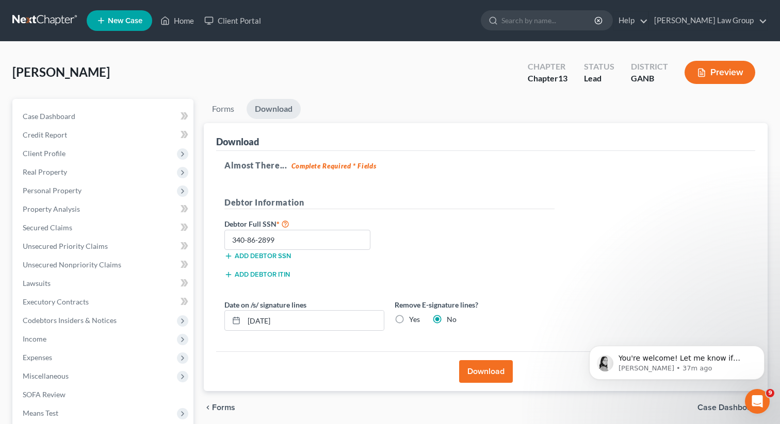
click at [464, 57] on div "[PERSON_NAME] Upgraded Chapter Chapter 13 Status Lead District GANB Preview" at bounding box center [389, 76] width 755 height 45
click at [421, 83] on div "[PERSON_NAME] Upgraded Chapter Chapter 13 Status Lead District GANB Preview" at bounding box center [389, 76] width 755 height 45
click at [188, 25] on link "Home" at bounding box center [177, 20] width 44 height 19
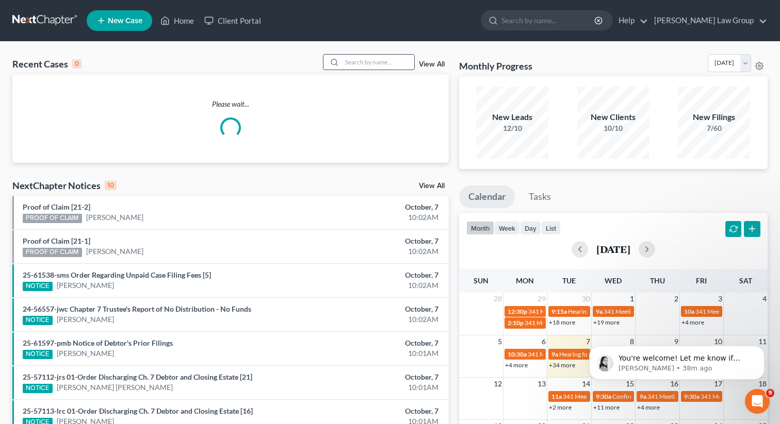
click at [360, 66] on input "search" at bounding box center [378, 62] width 72 height 15
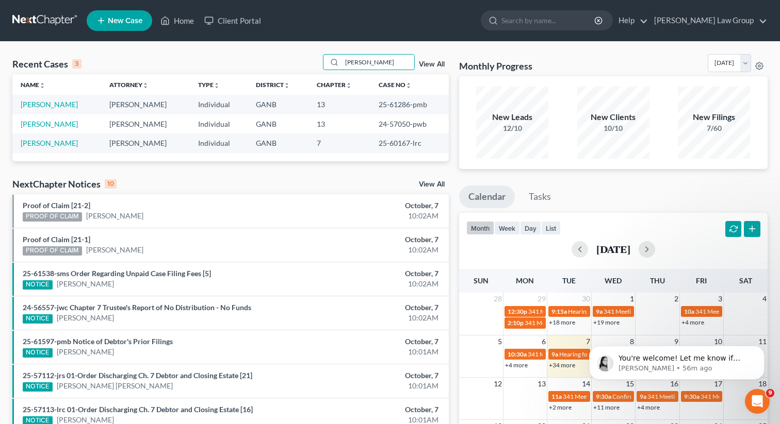
drag, startPoint x: 375, startPoint y: 69, endPoint x: 311, endPoint y: 63, distance: 64.7
click at [311, 63] on div "Recent Cases 3 [PERSON_NAME] View All" at bounding box center [230, 64] width 436 height 20
type input "[PERSON_NAME]"
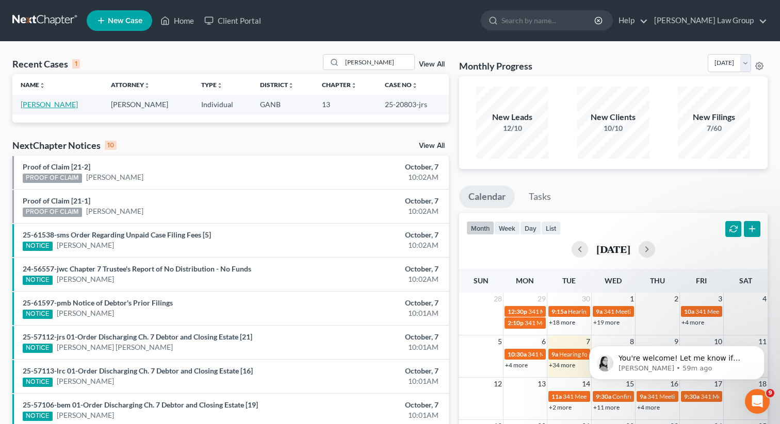
click at [55, 106] on link "[PERSON_NAME]" at bounding box center [49, 104] width 57 height 9
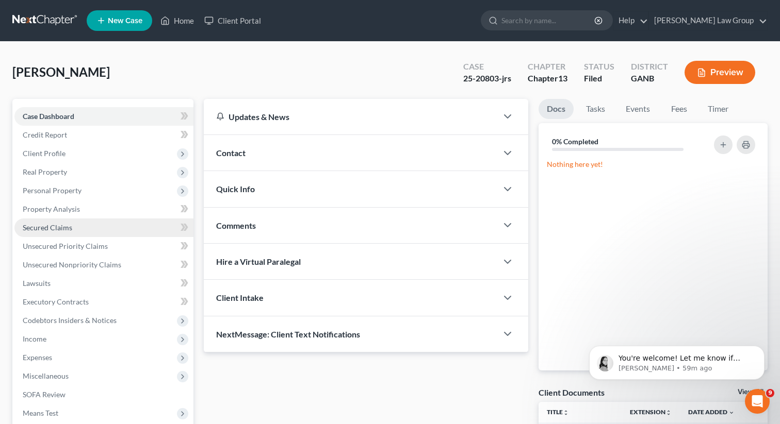
click at [35, 230] on span "Secured Claims" at bounding box center [48, 227] width 50 height 9
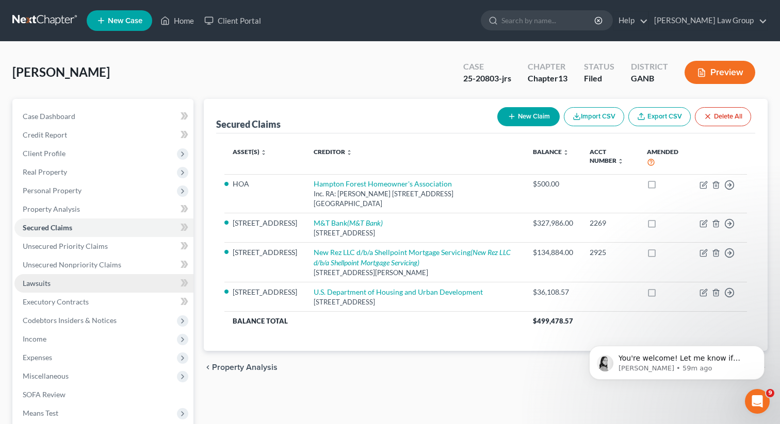
click at [42, 285] on span "Lawsuits" at bounding box center [37, 283] width 28 height 9
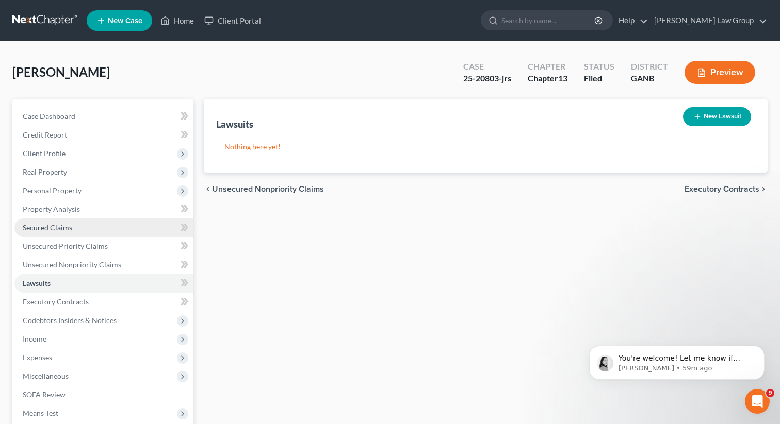
click at [63, 232] on span "Secured Claims" at bounding box center [48, 227] width 50 height 9
